Goal: Transaction & Acquisition: Purchase product/service

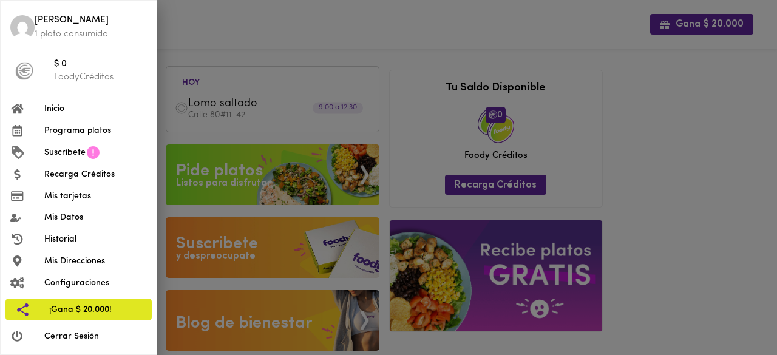
click at [87, 126] on span "Programa platos" at bounding box center [95, 130] width 103 height 13
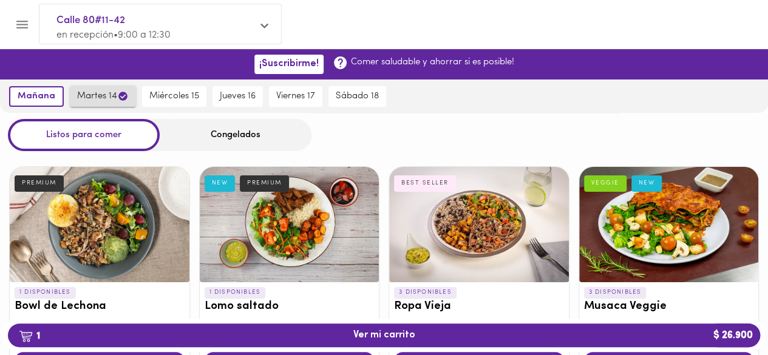
click at [118, 97] on icon "button" at bounding box center [122, 96] width 9 height 9
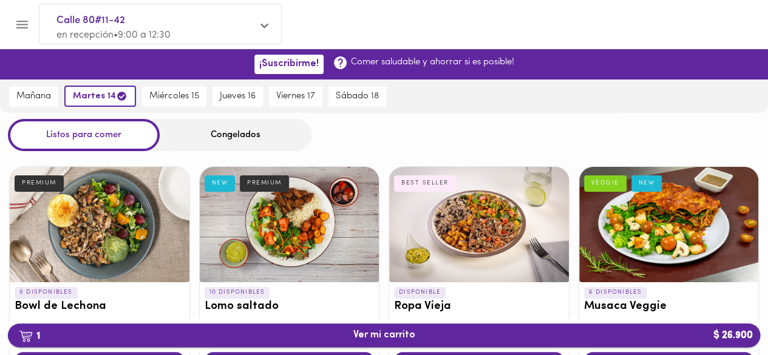
click at [405, 333] on span "1 Ver mi carrito $ 26.900" at bounding box center [384, 336] width 62 height 12
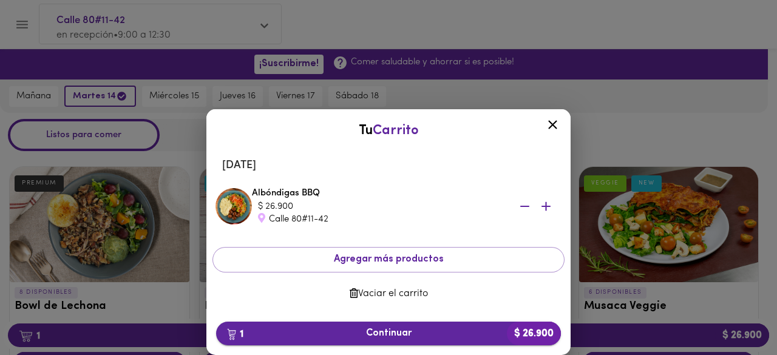
click at [376, 330] on span "1 Continuar $ 26.900" at bounding box center [388, 334] width 325 height 12
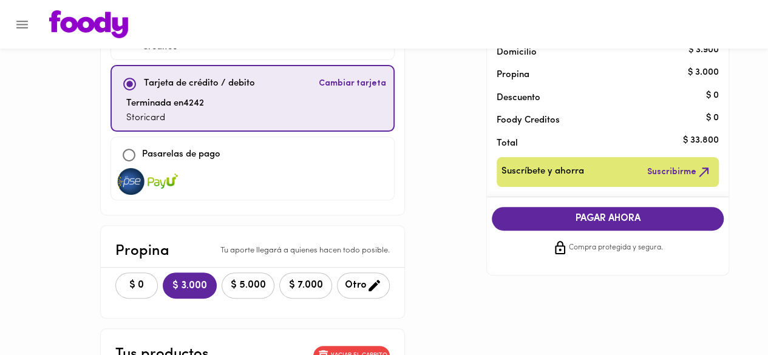
scroll to position [182, 0]
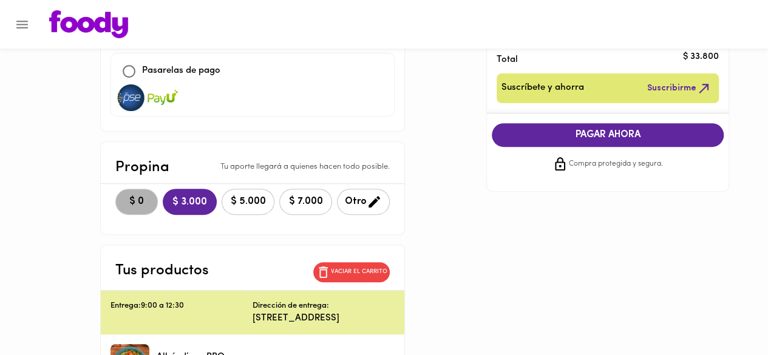
click at [134, 202] on span "$ 0" at bounding box center [136, 202] width 27 height 12
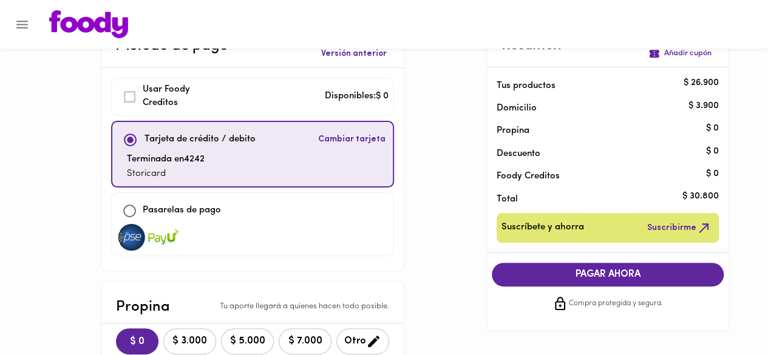
scroll to position [61, 0]
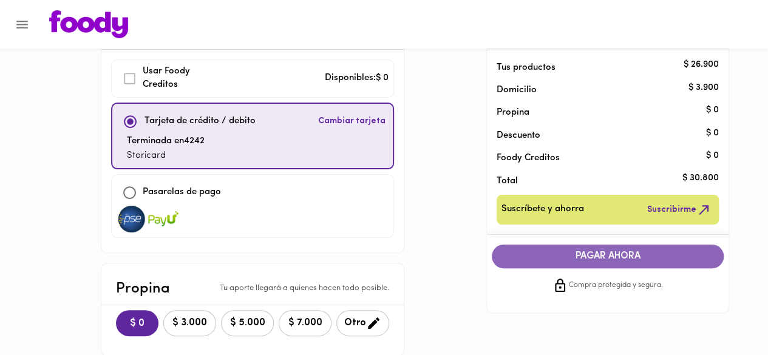
click at [551, 251] on span "PAGAR AHORA" at bounding box center [608, 257] width 208 height 12
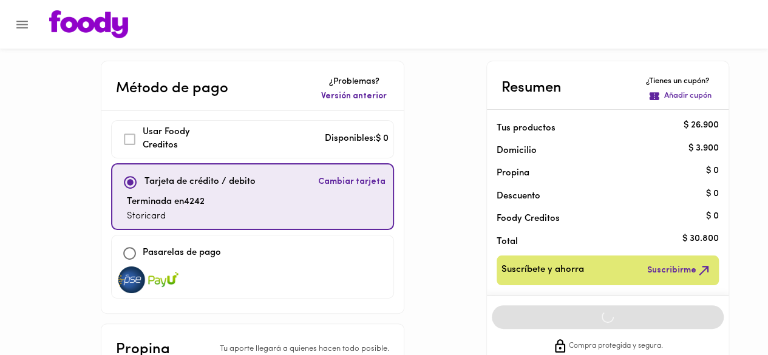
scroll to position [41, 0]
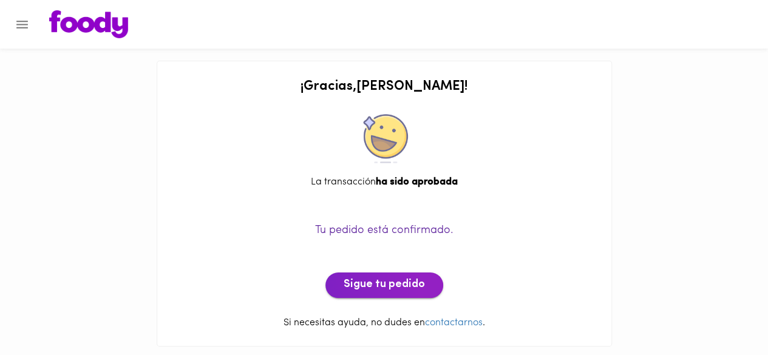
click at [343, 291] on button "Sigue tu pedido" at bounding box center [384, 285] width 118 height 25
